Goal: Task Accomplishment & Management: Use online tool/utility

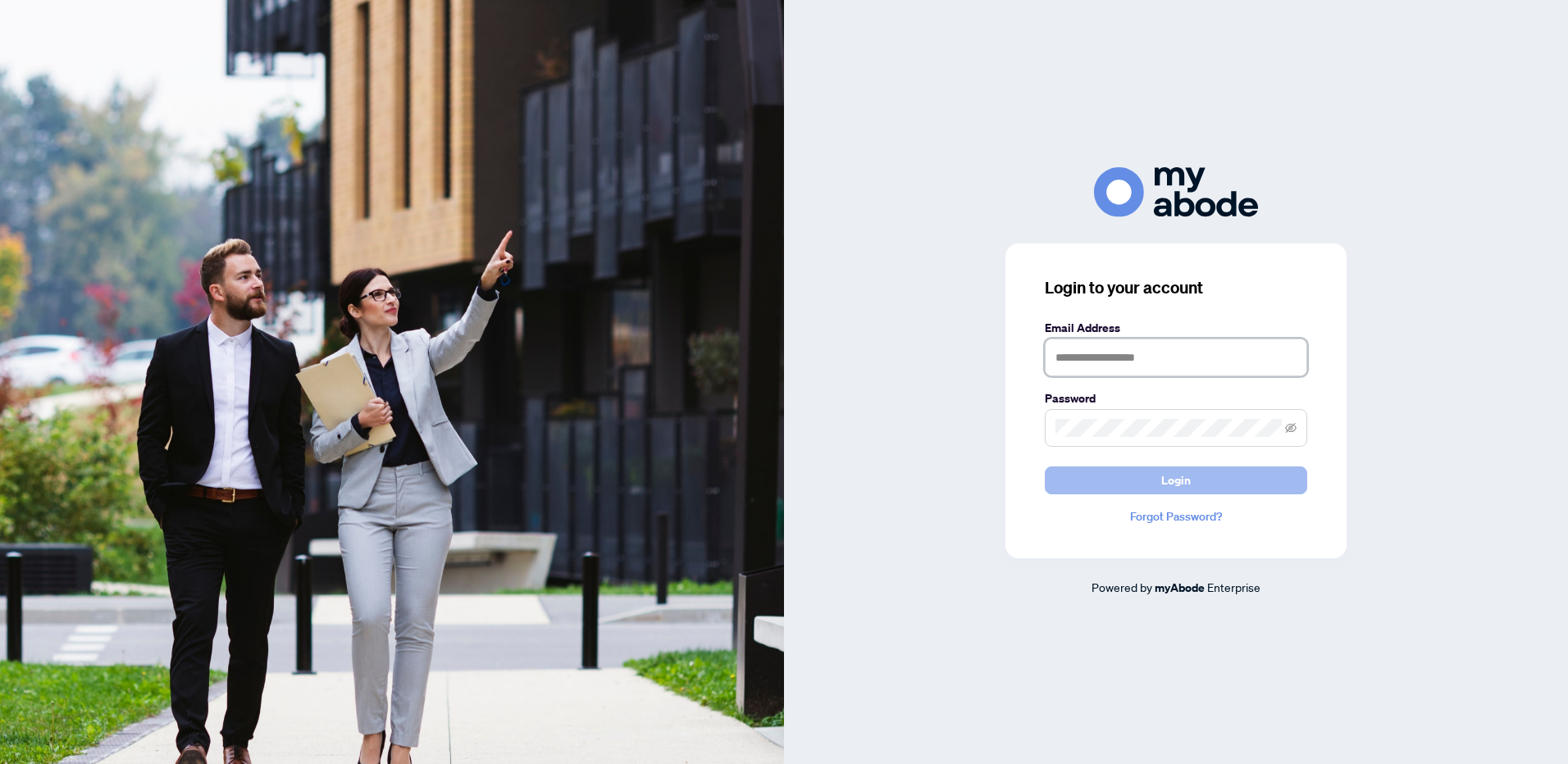
type input "**********"
click at [1177, 480] on span "Login" at bounding box center [1175, 480] width 30 height 26
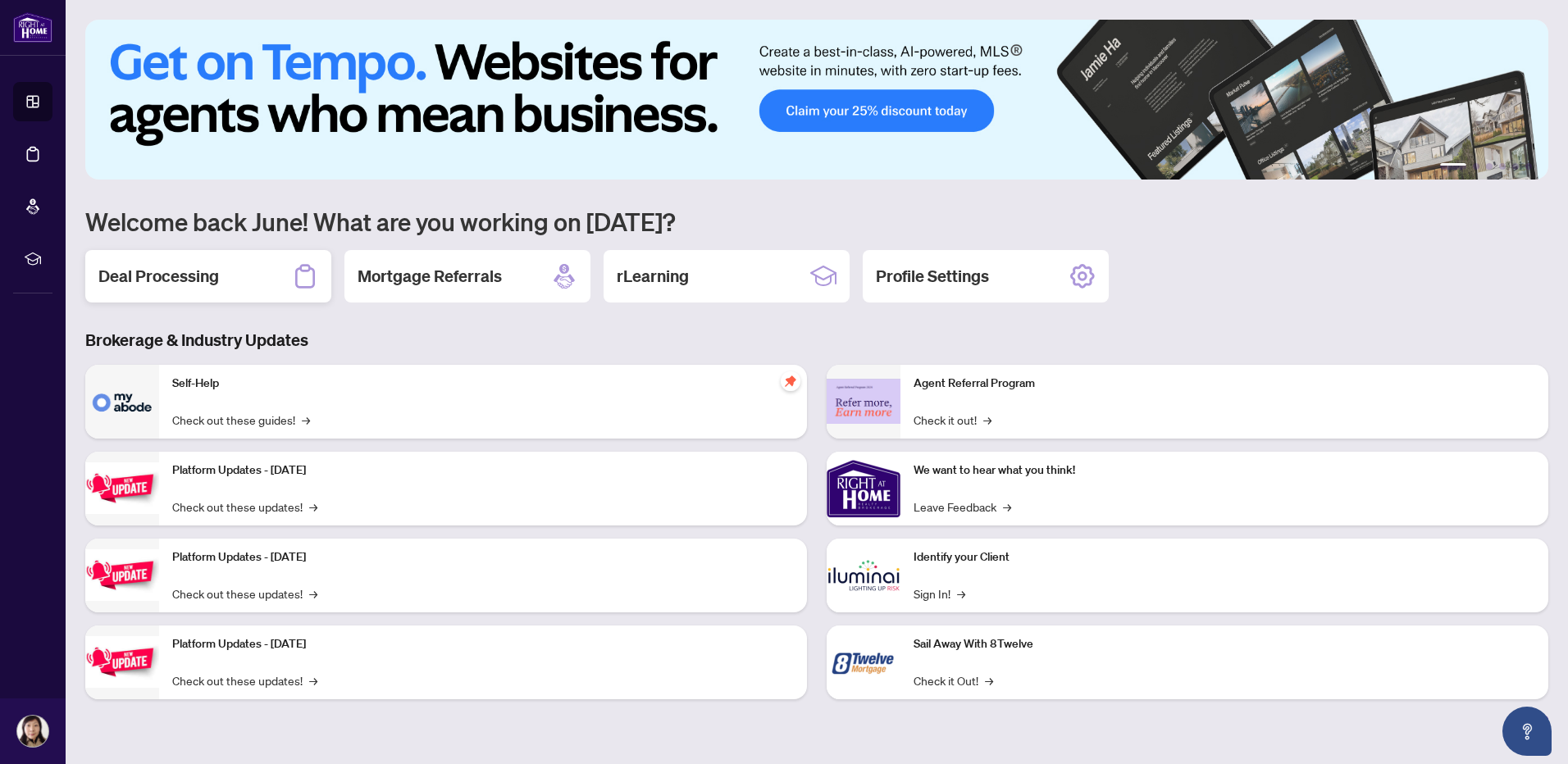
click at [112, 270] on h2 "Deal Processing" at bounding box center [158, 277] width 120 height 23
